Goal: Navigation & Orientation: Find specific page/section

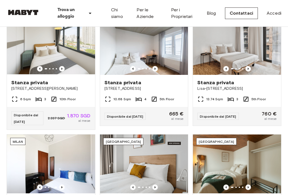
scroll to position [138, 0]
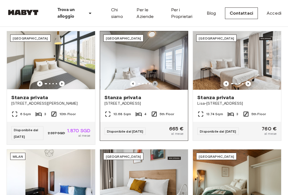
click at [154, 83] on icon "Previous image" at bounding box center [155, 84] width 6 height 6
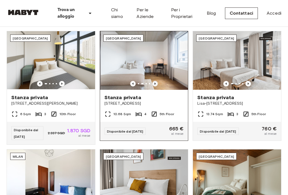
click at [154, 83] on icon "Previous image" at bounding box center [155, 84] width 6 height 6
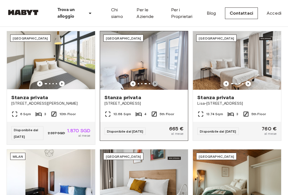
click at [154, 83] on icon "Previous image" at bounding box center [155, 84] width 6 height 6
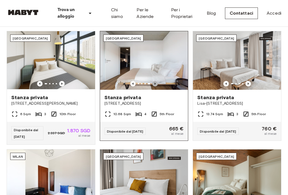
click at [154, 83] on icon "Previous image" at bounding box center [155, 84] width 6 height 6
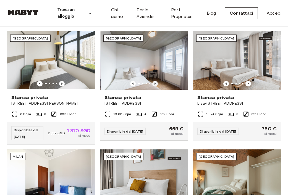
click at [154, 83] on icon "Previous image" at bounding box center [155, 84] width 6 height 6
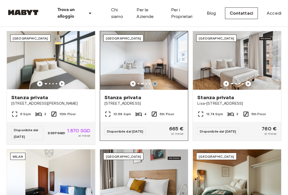
click at [154, 83] on icon "Previous image" at bounding box center [155, 84] width 6 height 6
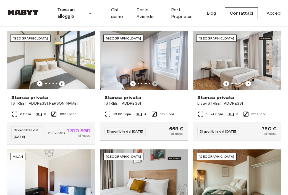
click at [154, 83] on icon "Previous image" at bounding box center [155, 84] width 6 height 6
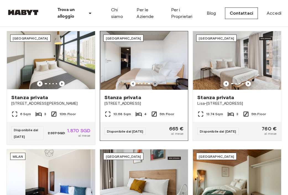
click at [154, 83] on icon "Previous image" at bounding box center [155, 84] width 6 height 6
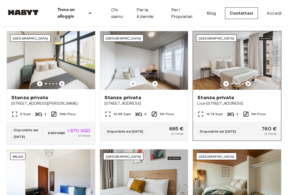
click at [250, 84] on icon "Previous image" at bounding box center [249, 84] width 6 height 6
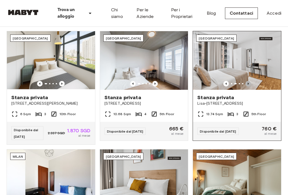
click at [250, 84] on icon "Previous image" at bounding box center [249, 84] width 6 height 6
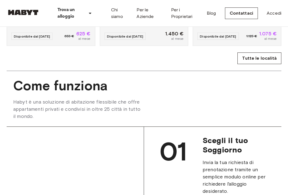
scroll to position [353, 0]
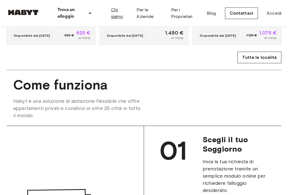
click at [122, 14] on link "Chi siamo" at bounding box center [119, 13] width 17 height 13
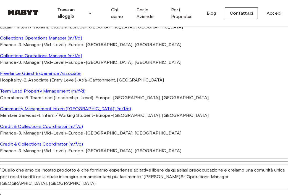
scroll to position [533, 0]
